Goal: Information Seeking & Learning: Learn about a topic

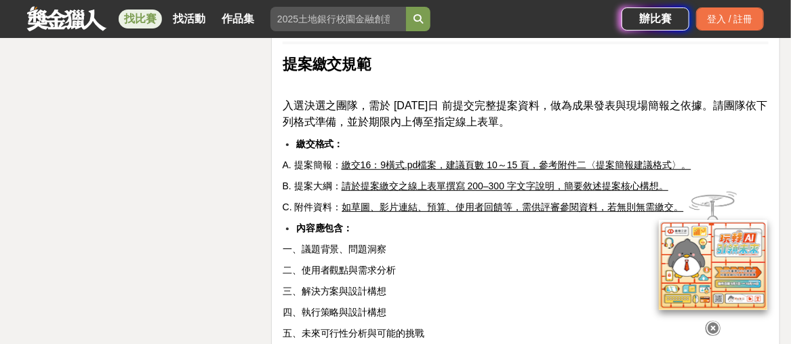
scroll to position [3593, 0]
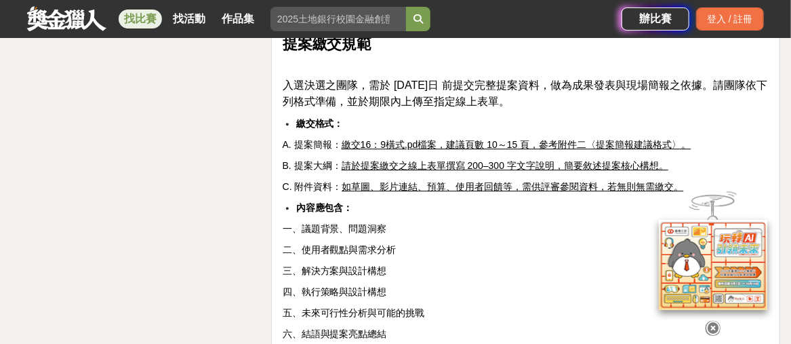
click at [425, 139] on u "繳交16：9橫式.pd檔案，建議頁數 10～15 頁，參考附件二〈提案簡報建議格式〉。" at bounding box center [517, 144] width 350 height 11
drag, startPoint x: 443, startPoint y: 129, endPoint x: 534, endPoint y: 128, distance: 90.9
click at [534, 139] on u "繳交16：9橫式.pd檔案，建議頁數 10～15 頁，參考附件二〈提案簡報建議格式〉。" at bounding box center [517, 144] width 350 height 11
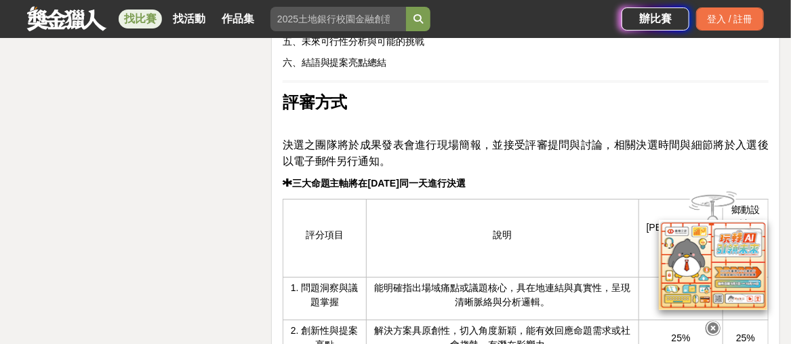
scroll to position [3525, 0]
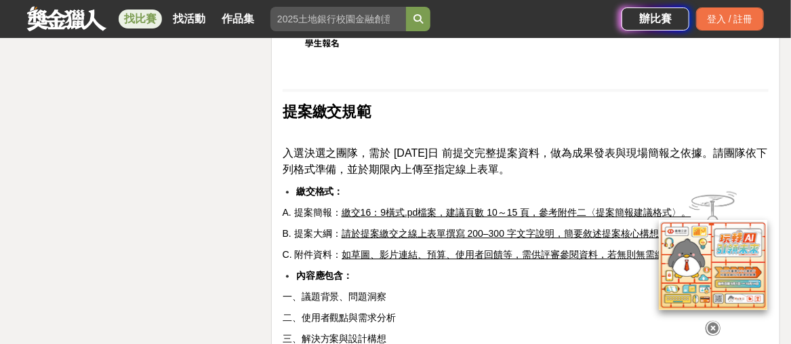
click at [714, 325] on icon at bounding box center [713, 328] width 15 height 15
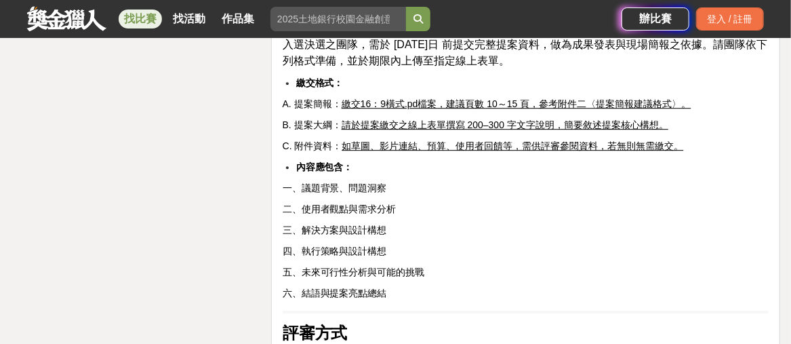
scroll to position [3566, 0]
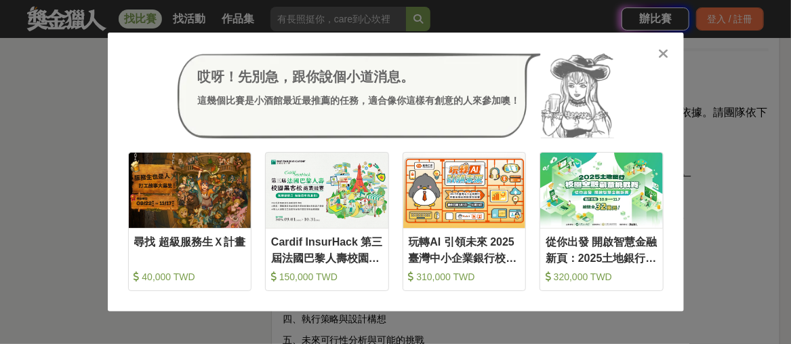
click at [668, 148] on div "收藏 從你出發 開啟智慧金融新頁：2025土地銀行校園金融創意挑戰賽 320,000 TWD" at bounding box center [602, 221] width 138 height 153
click at [658, 51] on icon at bounding box center [663, 54] width 10 height 14
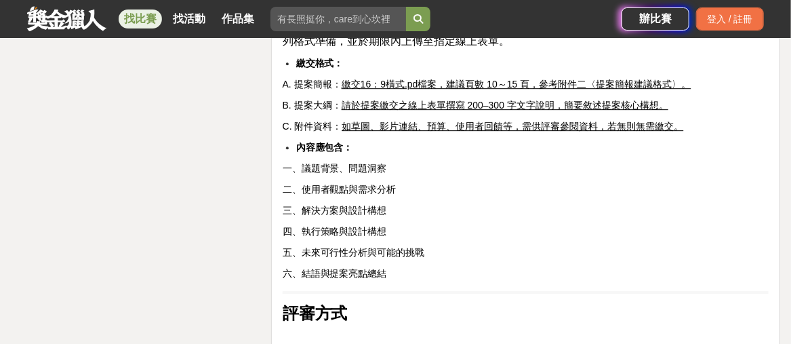
scroll to position [3634, 0]
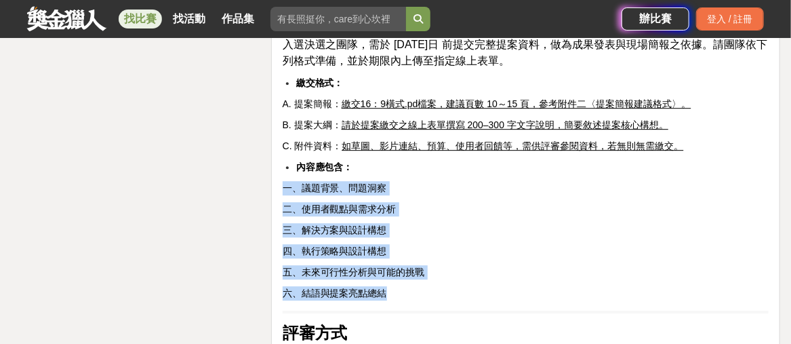
drag, startPoint x: 390, startPoint y: 282, endPoint x: 279, endPoint y: 169, distance: 158.7
copy div "一、議題背景、問題洞察 二、使用者觀點與需求分析 三、解決方案與設計構想 四、執行策略與設計構想 五、未來可行性分析與可能的挑戰 六、結語與提案亮點總結"
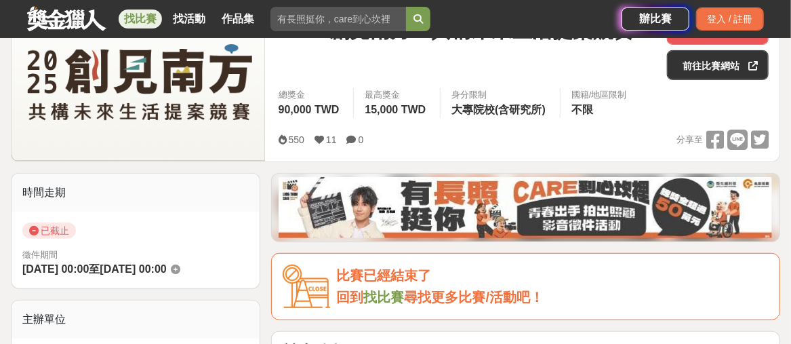
scroll to position [136, 0]
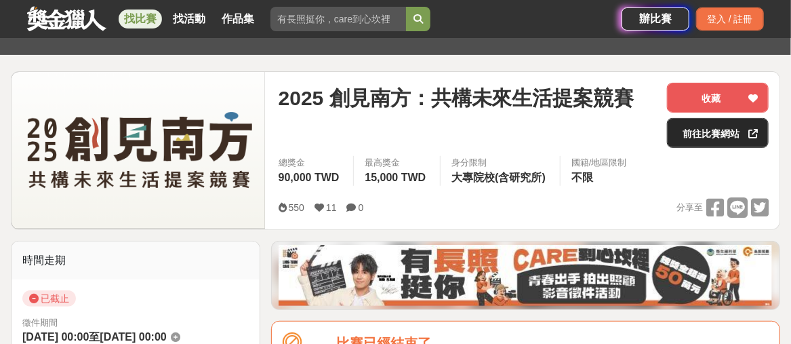
click at [704, 144] on link "前往比賽網站" at bounding box center [718, 133] width 102 height 30
